Goal: Information Seeking & Learning: Learn about a topic

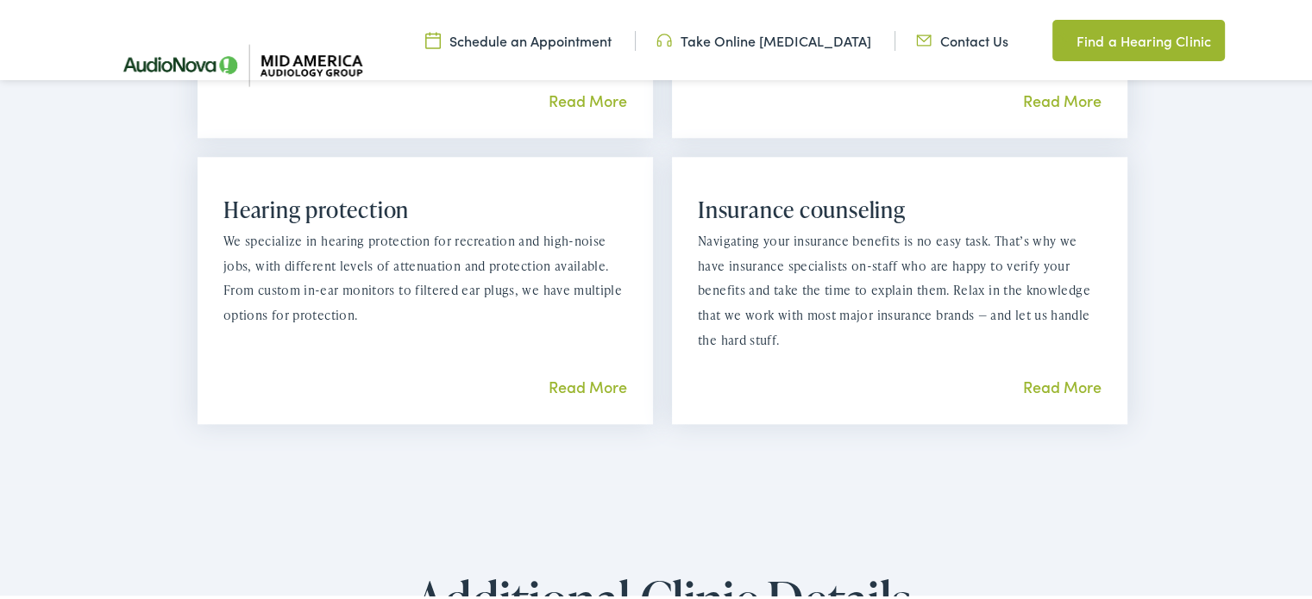
scroll to position [1898, 0]
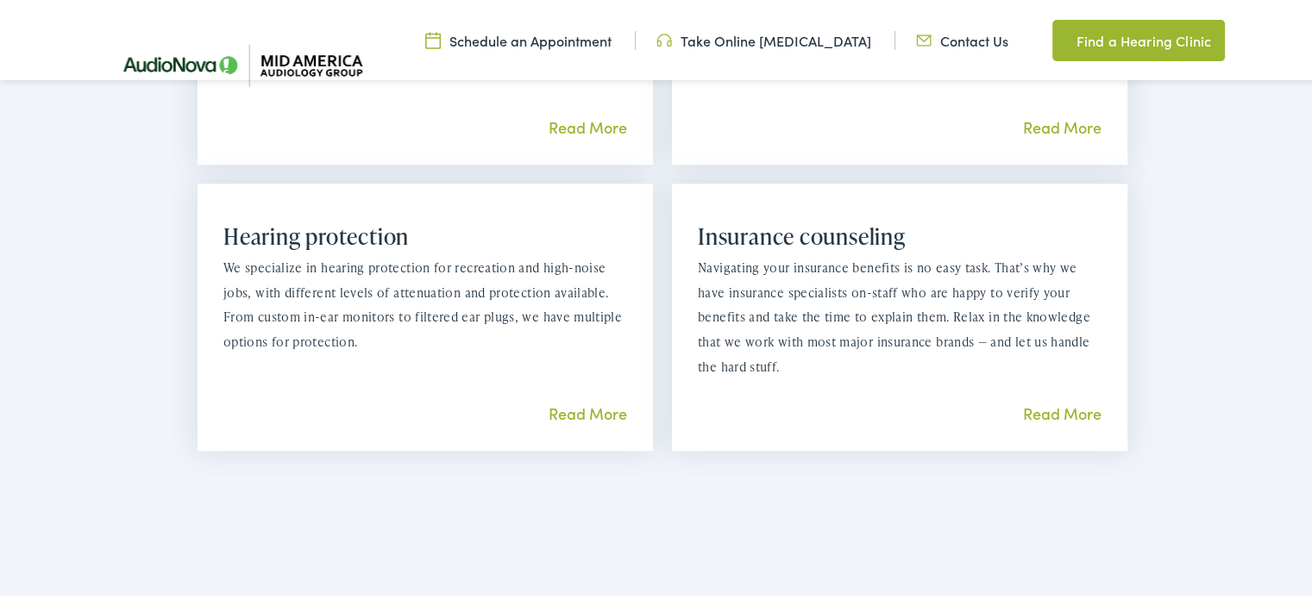
click at [1071, 400] on link "Read More" at bounding box center [1062, 411] width 78 height 22
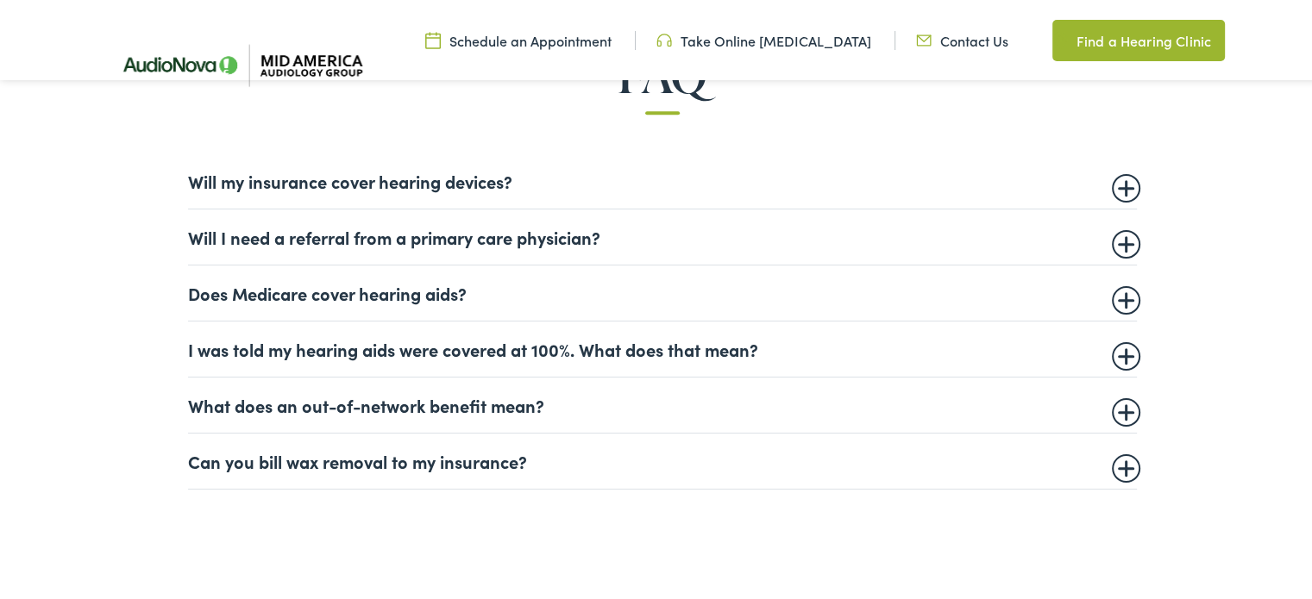
scroll to position [1121, 0]
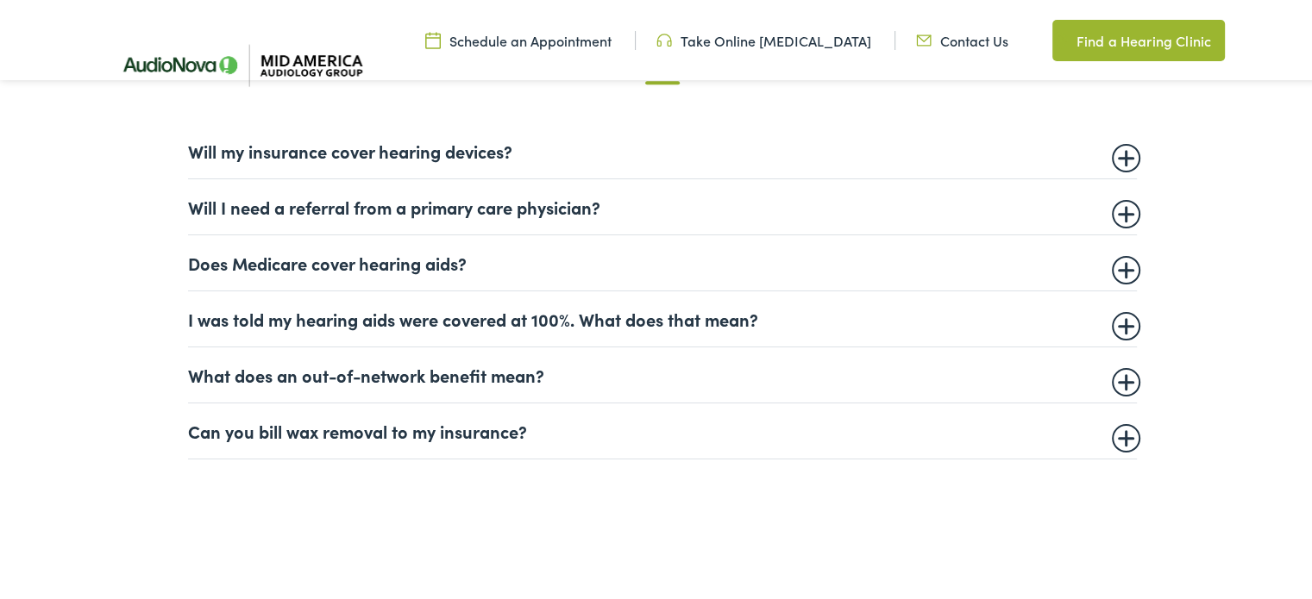
click at [1114, 323] on summary "I was told my hearing aids were covered at 100%. What does that mean?" at bounding box center [662, 316] width 949 height 21
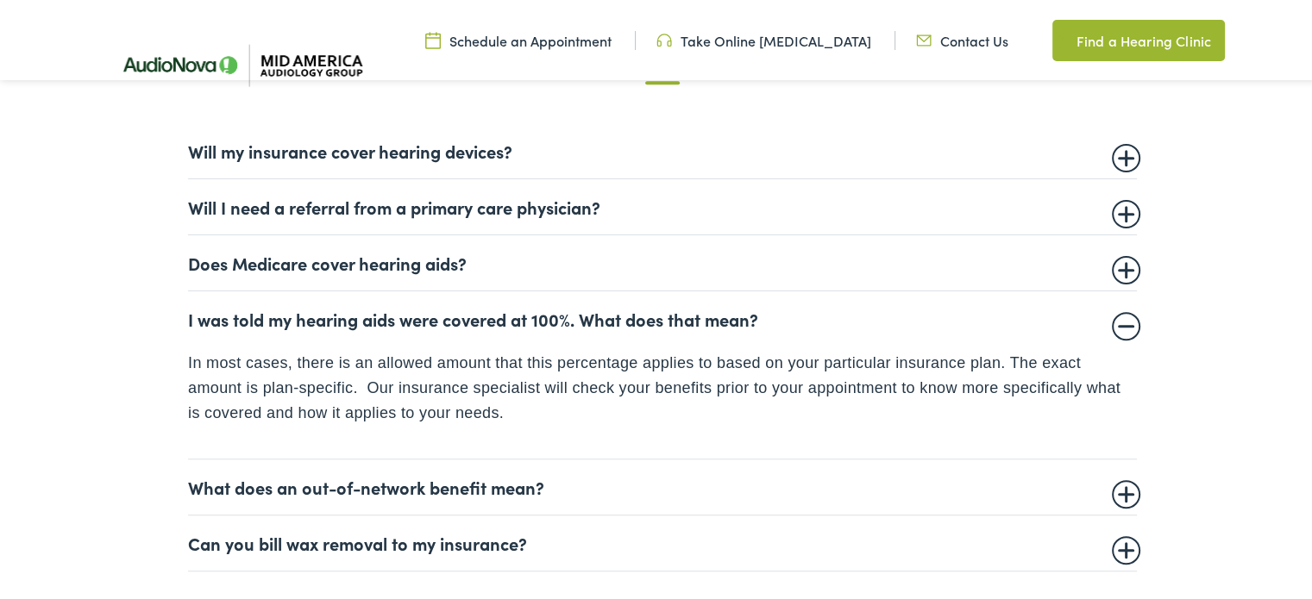
click at [1125, 149] on summary "Will my insurance cover hearing devices?" at bounding box center [662, 148] width 949 height 21
